Goal: Information Seeking & Learning: Check status

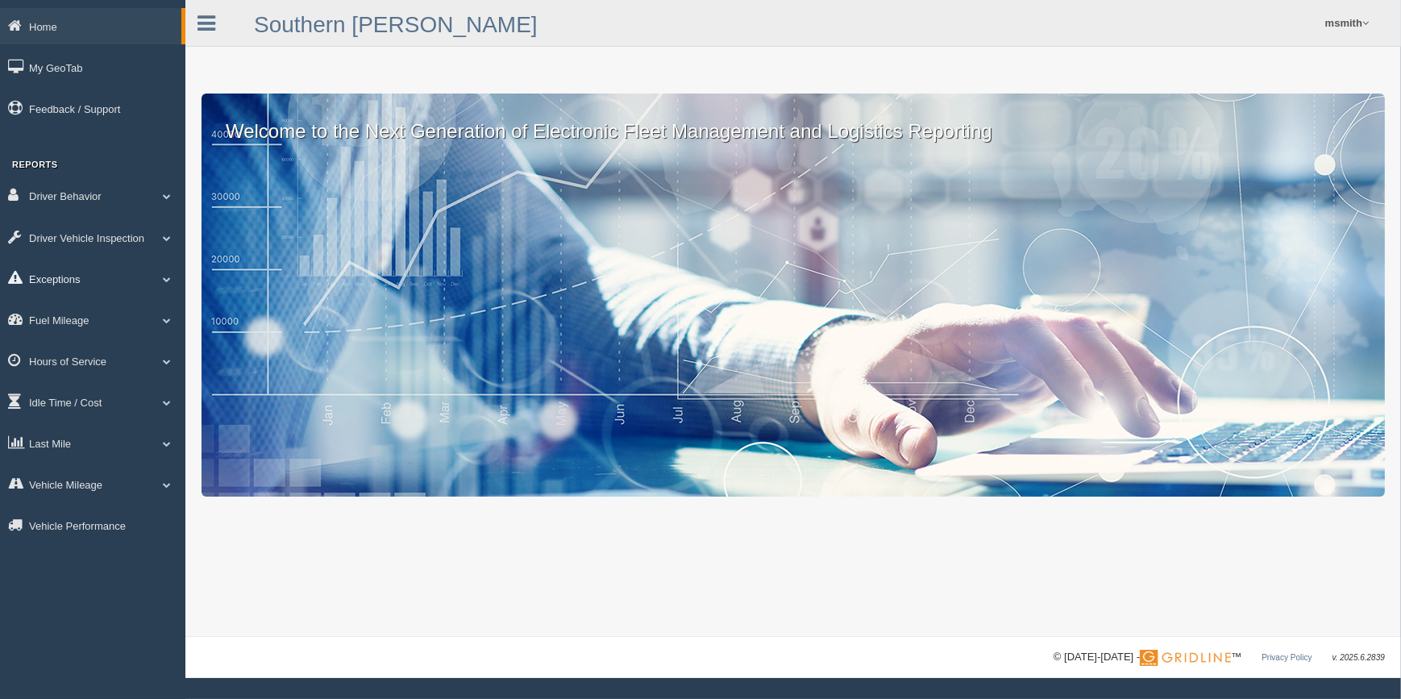
click at [108, 279] on link "Exceptions" at bounding box center [92, 278] width 185 height 36
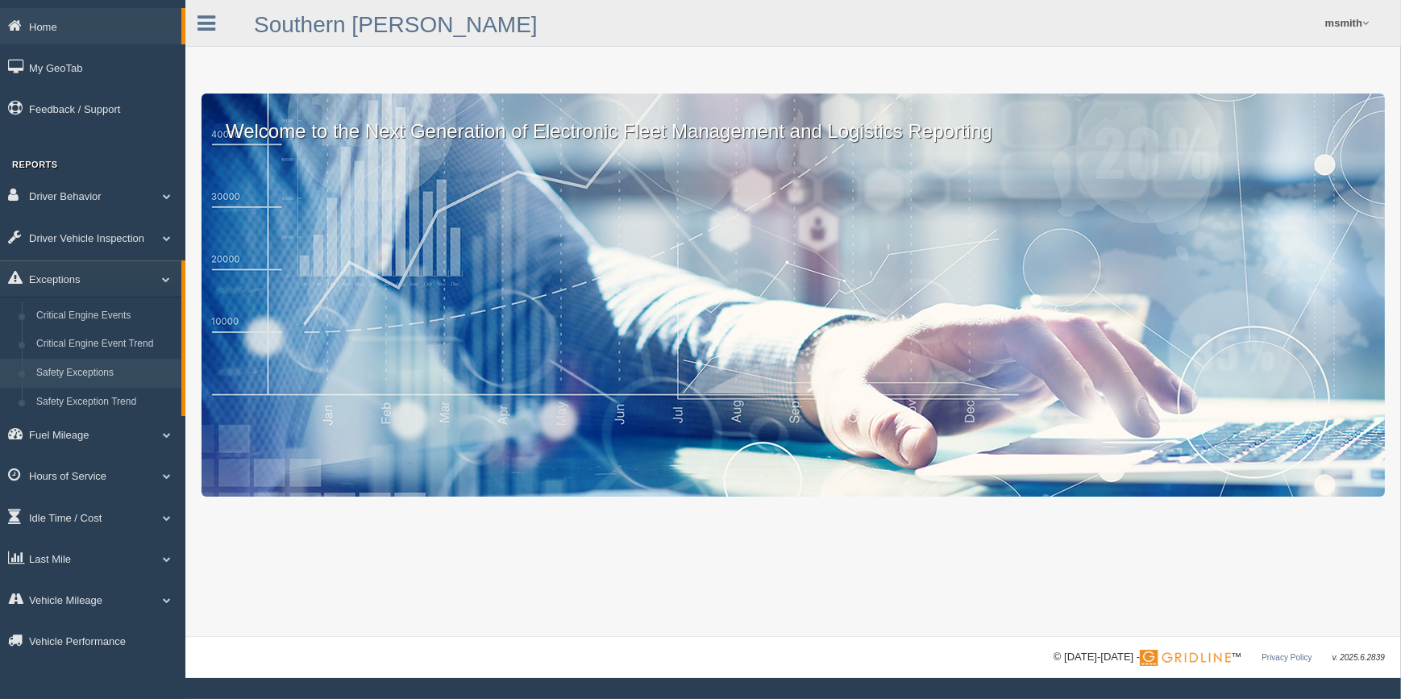
click at [93, 370] on link "Safety Exceptions" at bounding box center [105, 373] width 152 height 29
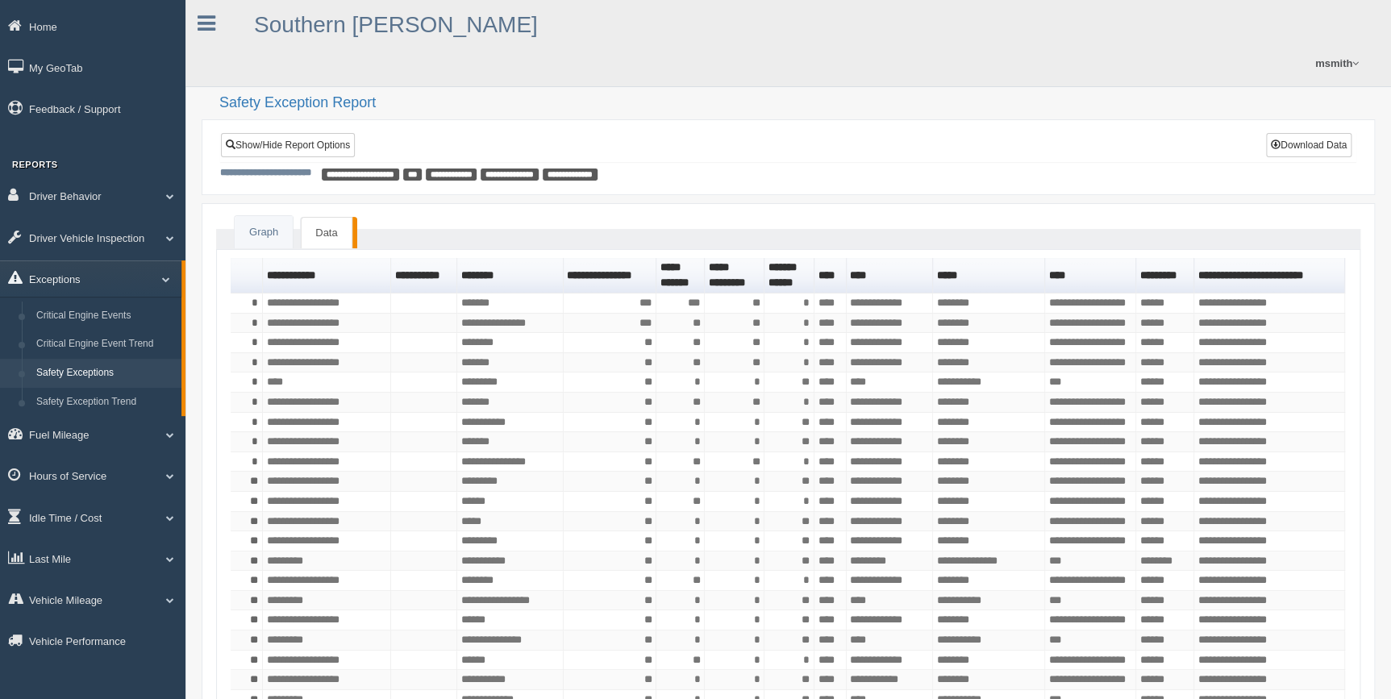
click at [107, 276] on link "Exceptions" at bounding box center [90, 278] width 181 height 36
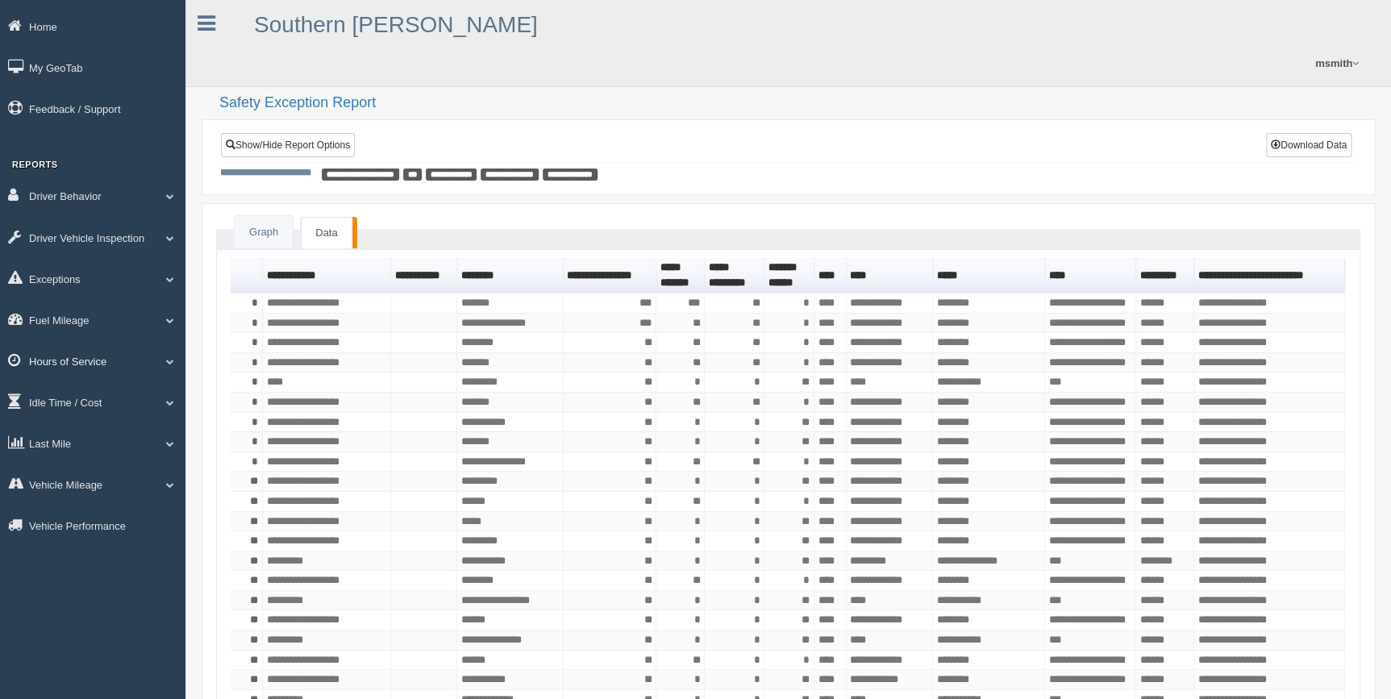
click at [89, 357] on link "Hours of Service" at bounding box center [92, 361] width 185 height 36
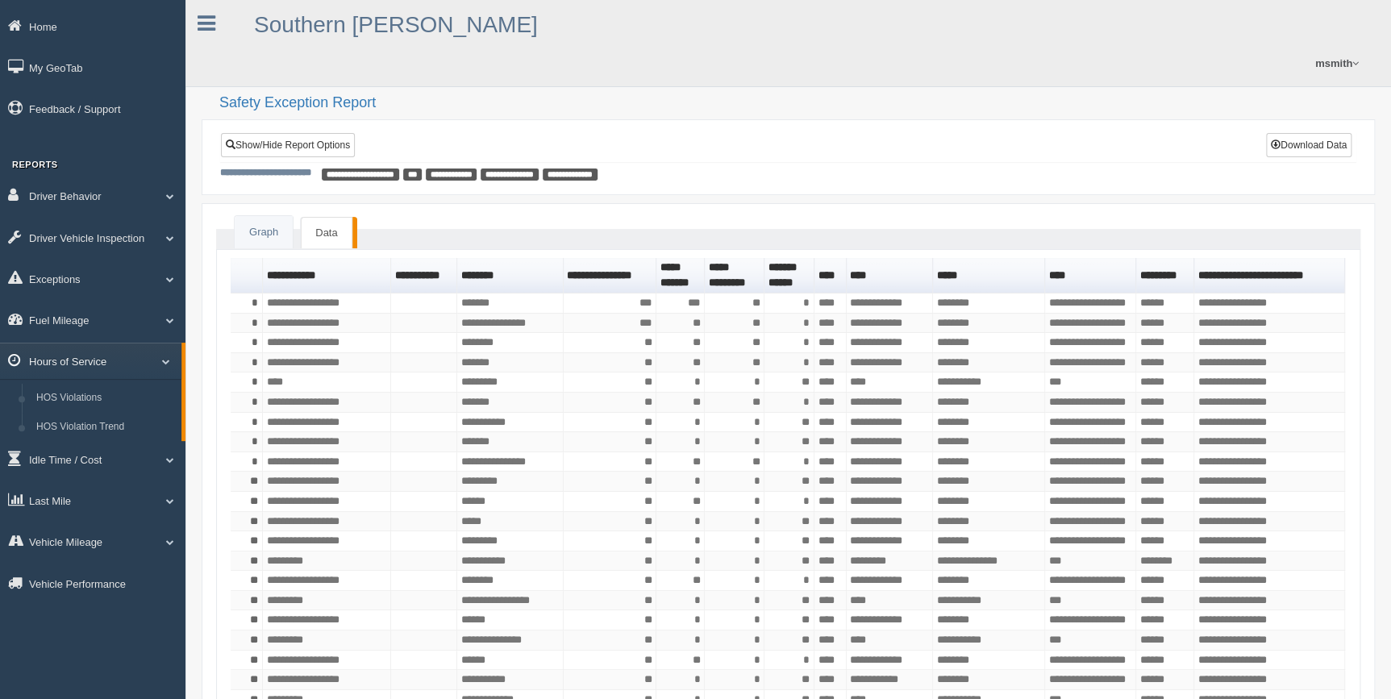
click at [89, 357] on link "Hours of Service" at bounding box center [90, 361] width 181 height 36
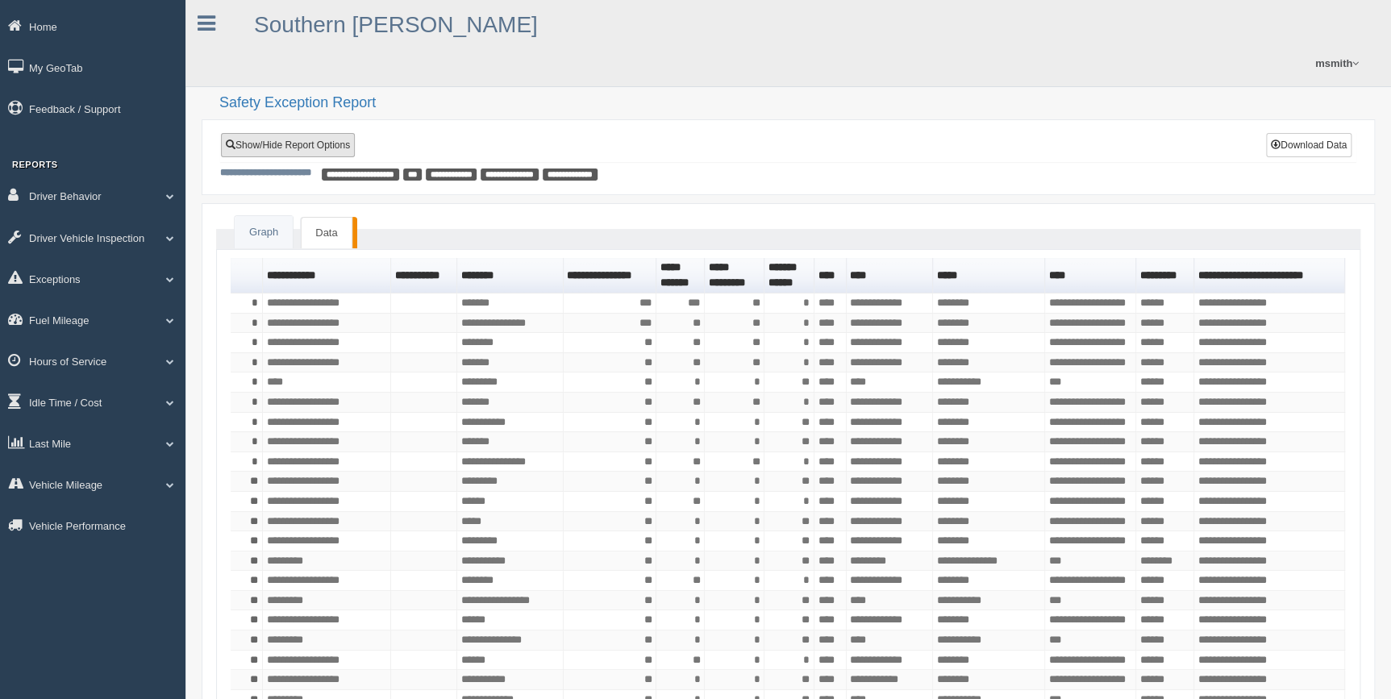
click at [298, 133] on link "Show/Hide Report Options" at bounding box center [288, 145] width 134 height 24
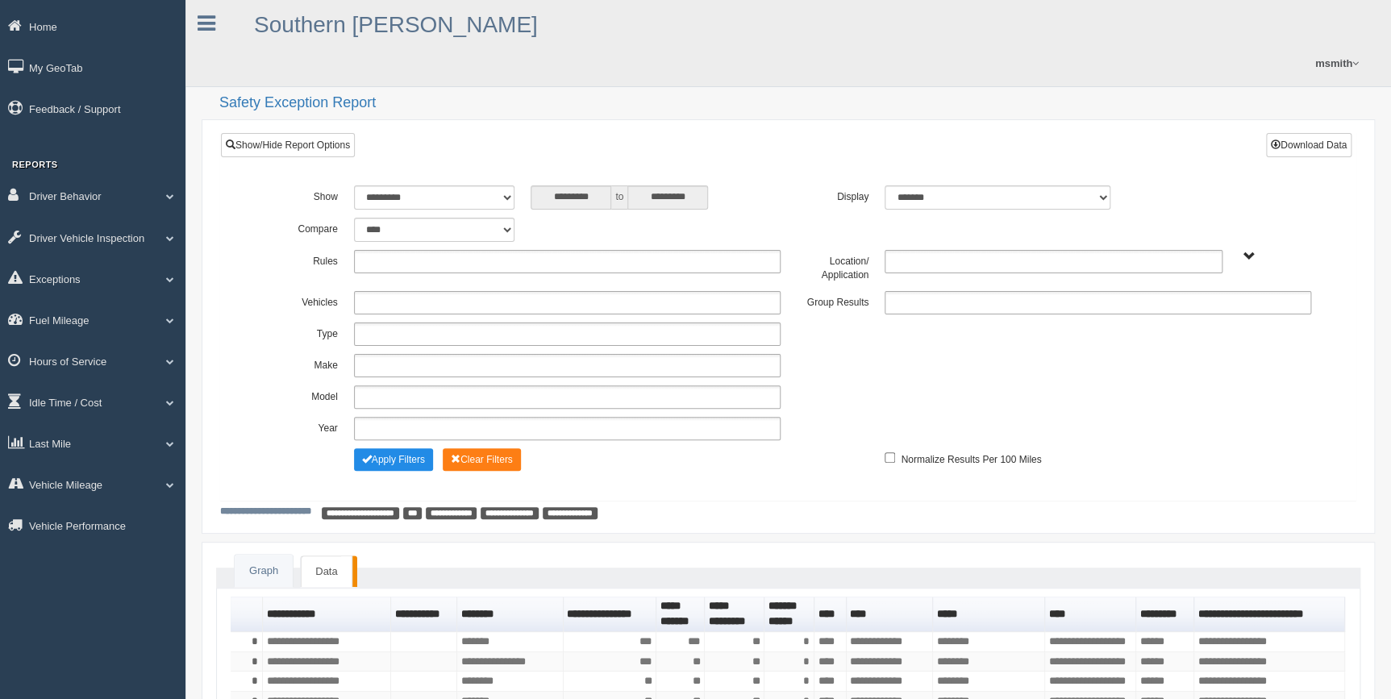
click at [904, 291] on ul at bounding box center [1098, 302] width 427 height 23
click at [914, 355] on li "Location" at bounding box center [1097, 365] width 425 height 20
click at [405, 448] on button "Apply Filters" at bounding box center [393, 459] width 79 height 23
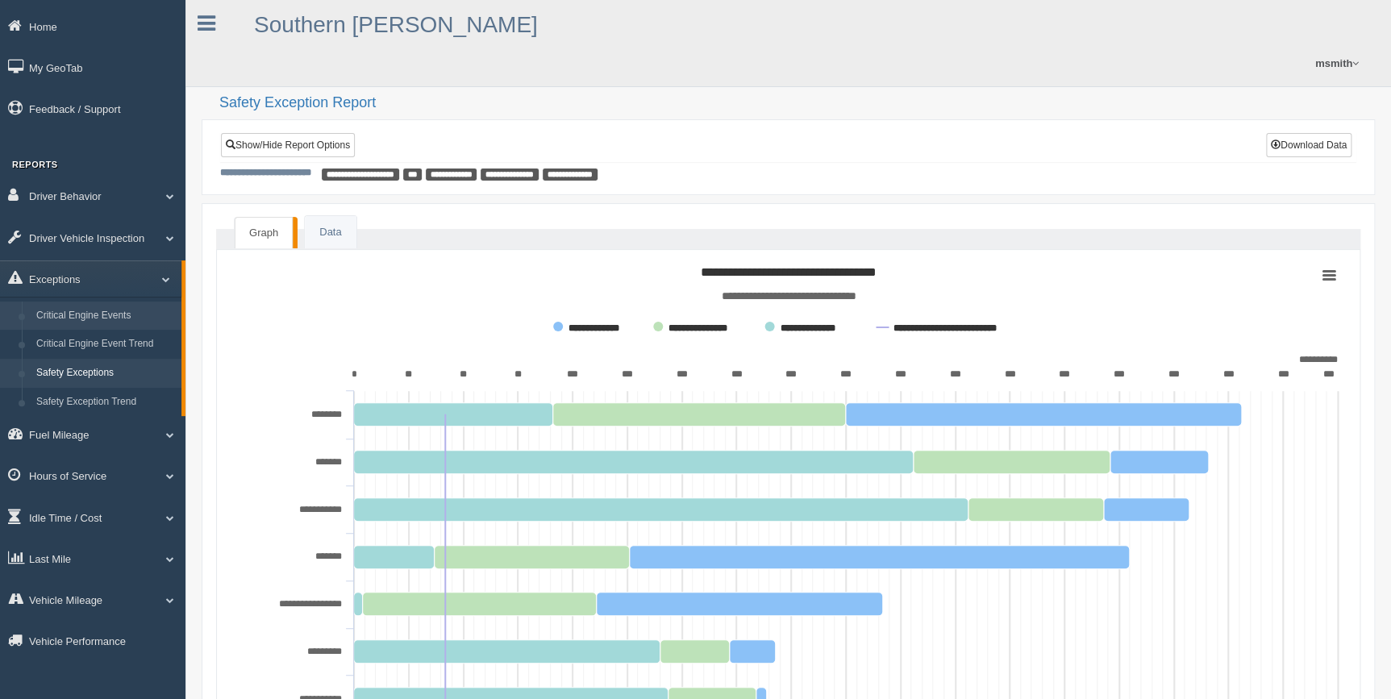
click at [115, 319] on link "Critical Engine Events" at bounding box center [105, 316] width 152 height 29
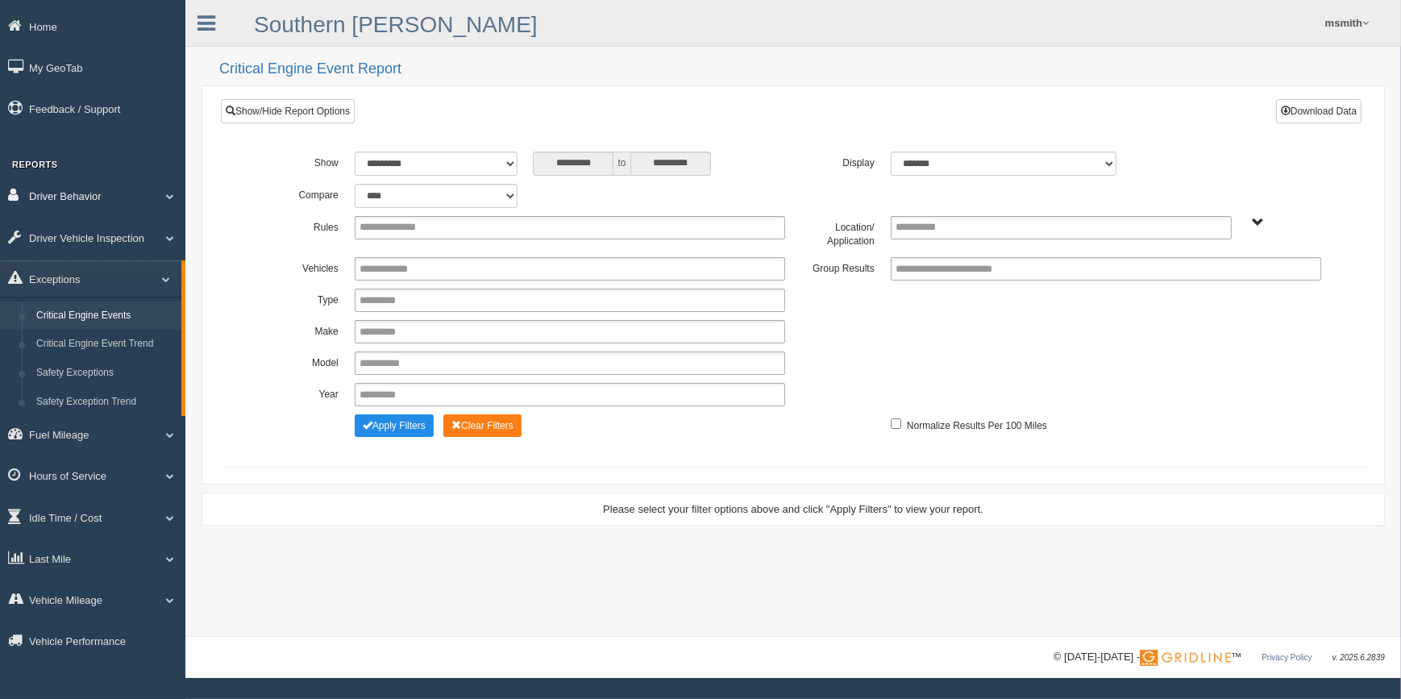
click at [98, 198] on link "Driver Behavior" at bounding box center [92, 195] width 185 height 36
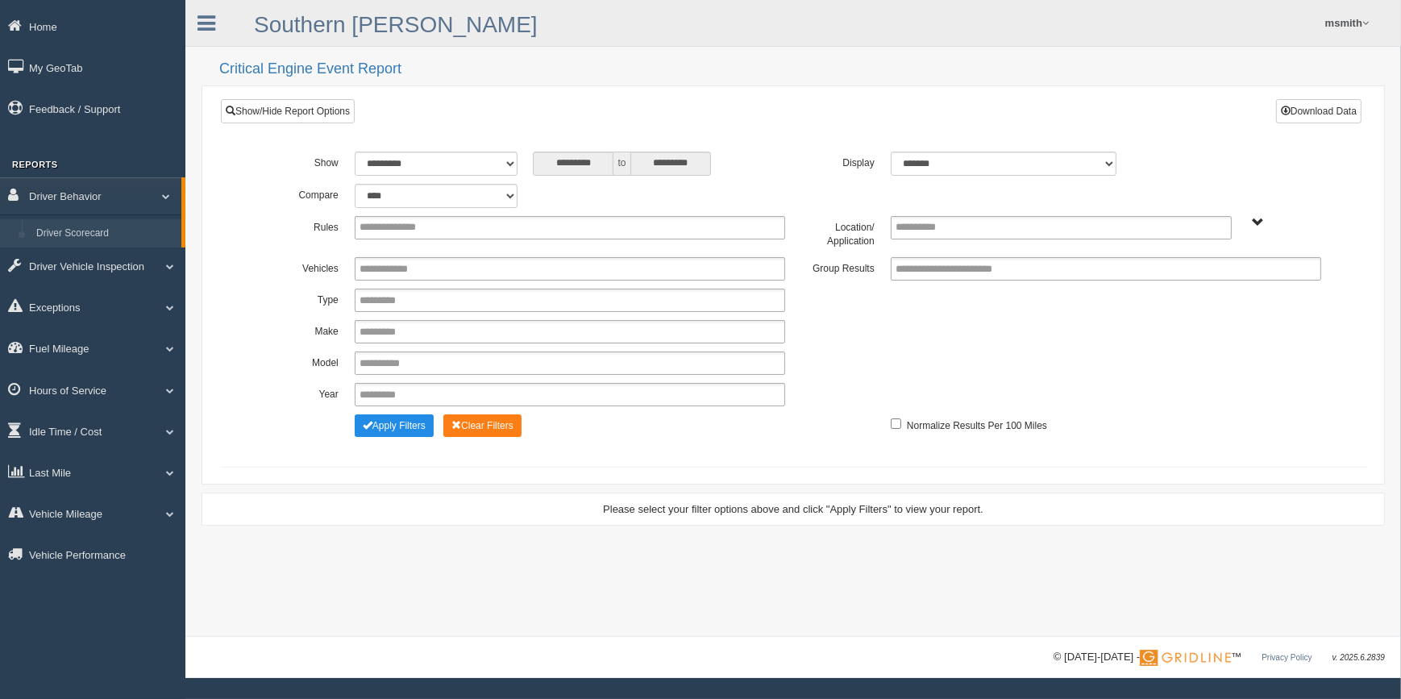
click at [95, 226] on link "Driver Scorecard" at bounding box center [105, 233] width 152 height 29
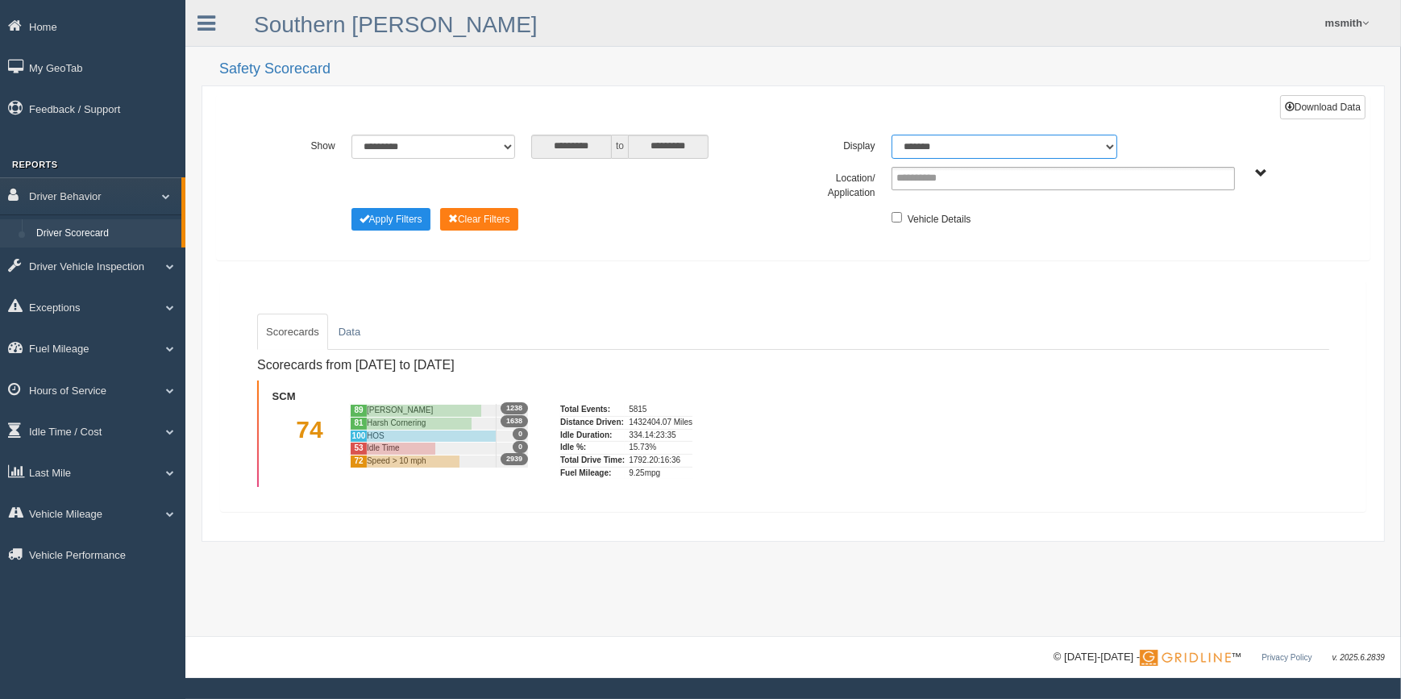
click at [920, 147] on select "******* ******" at bounding box center [1005, 147] width 226 height 24
select select "**"
click at [892, 135] on select "******* ******" at bounding box center [1005, 147] width 226 height 24
click at [412, 218] on button "Apply Filters" at bounding box center [391, 219] width 79 height 23
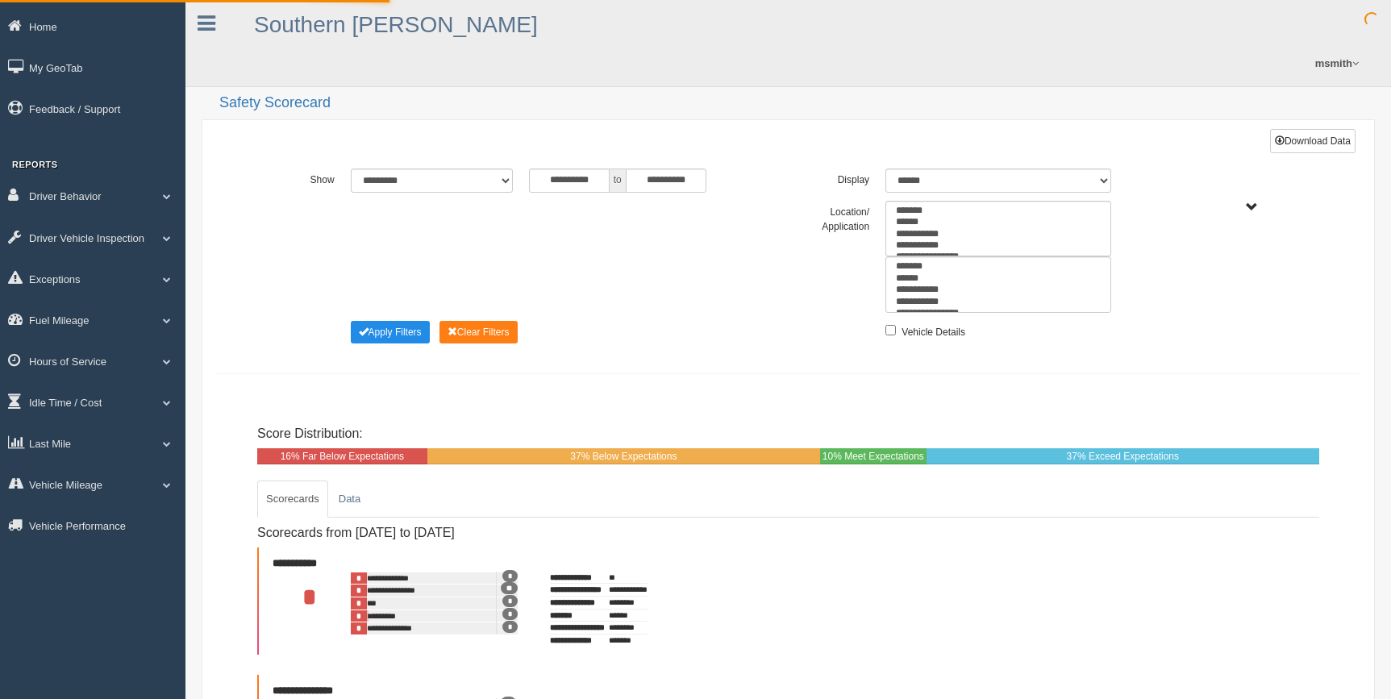
select select
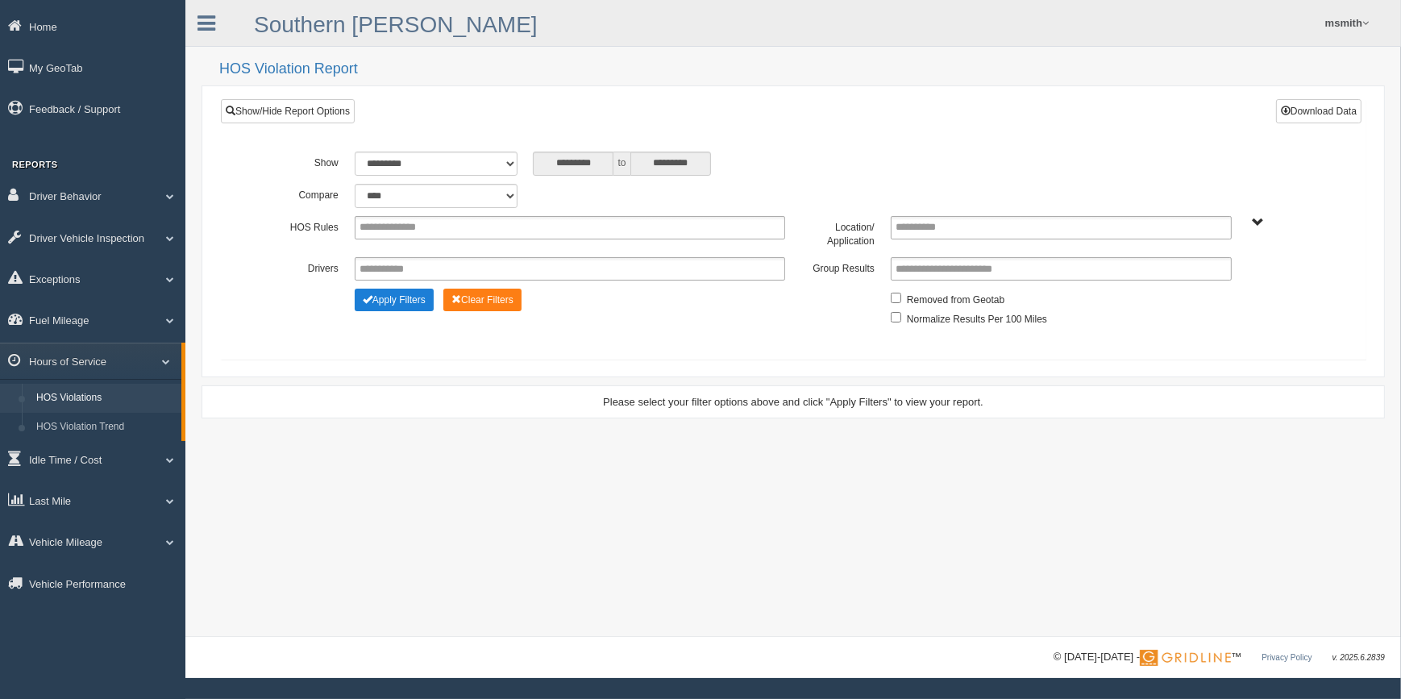
click at [402, 301] on button "Apply Filters" at bounding box center [394, 300] width 79 height 23
